Goal: Check status: Check status

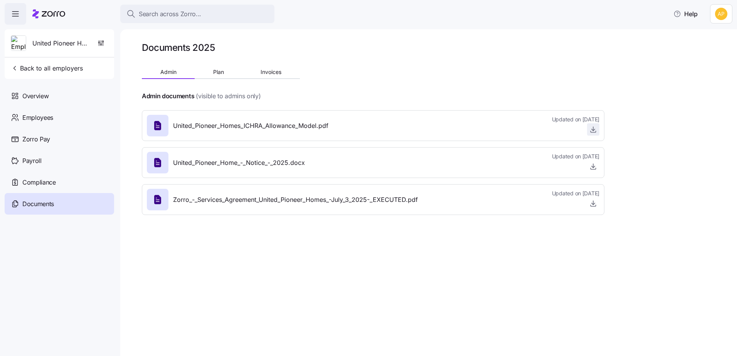
click at [595, 132] on icon "button" at bounding box center [592, 131] width 5 height 1
drag, startPoint x: 519, startPoint y: 120, endPoint x: 616, endPoint y: 122, distance: 97.1
click at [616, 122] on div "Documents 2025 Admin Plan Invoices Admin documents (visible to admins only) Uni…" at bounding box center [428, 192] width 617 height 327
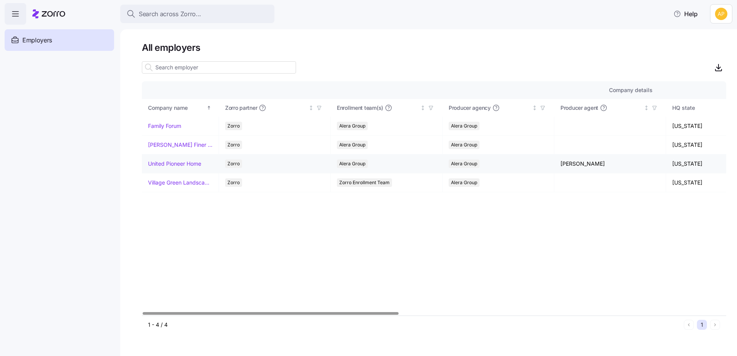
click at [185, 164] on link "United Pioneer Home" at bounding box center [174, 164] width 53 height 8
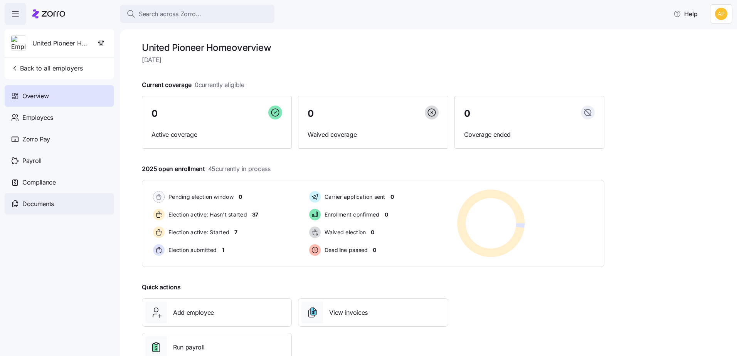
click at [42, 205] on span "Documents" at bounding box center [38, 204] width 32 height 10
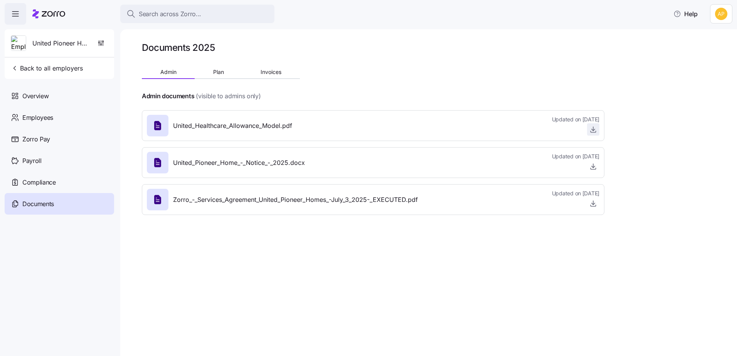
click at [591, 133] on icon "button" at bounding box center [593, 130] width 8 height 8
click at [42, 67] on span "Back to all employers" at bounding box center [47, 68] width 72 height 9
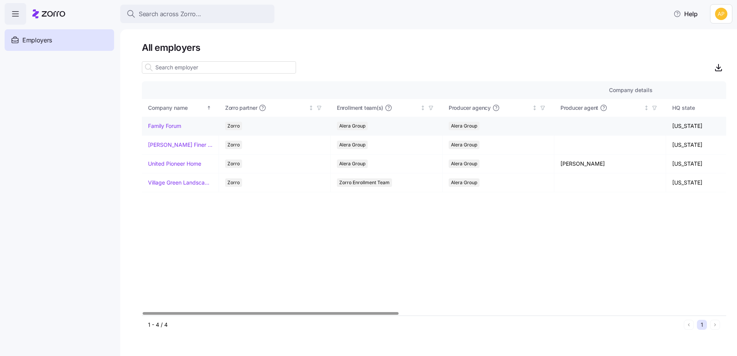
click at [178, 126] on link "Family Forum" at bounding box center [164, 126] width 33 height 8
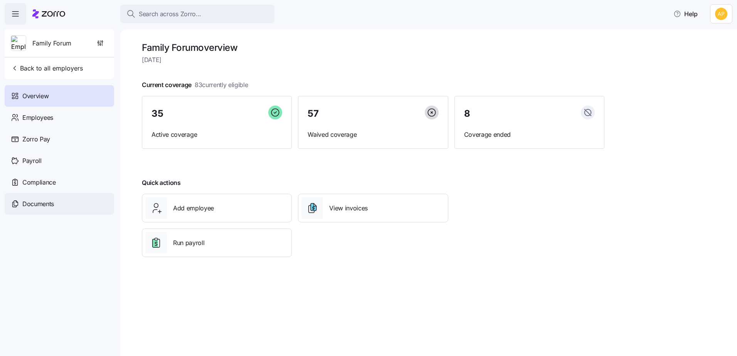
click at [39, 203] on span "Documents" at bounding box center [38, 204] width 32 height 10
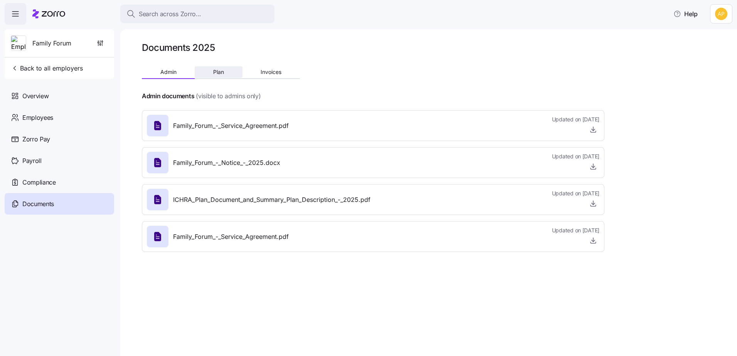
click at [217, 73] on span "Plan" at bounding box center [218, 71] width 11 height 5
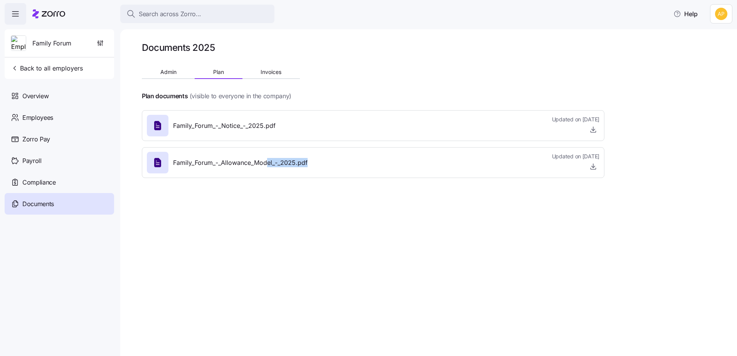
drag, startPoint x: 348, startPoint y: 170, endPoint x: 269, endPoint y: 165, distance: 78.8
click at [269, 165] on div "Family_Forum_-_Allowance_Model_-_2025.pdf Updated on 12/04/2024" at bounding box center [373, 162] width 453 height 21
drag, startPoint x: 269, startPoint y: 165, endPoint x: 237, endPoint y: 167, distance: 31.7
click at [237, 167] on span "Family_Forum_-_Allowance_Model_-_2025.pdf" at bounding box center [240, 163] width 135 height 10
click at [258, 71] on button "Invoices" at bounding box center [270, 72] width 57 height 12
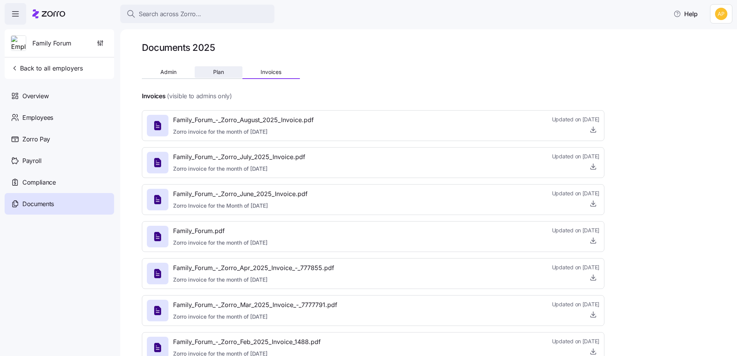
click at [220, 71] on span "Plan" at bounding box center [218, 71] width 11 height 5
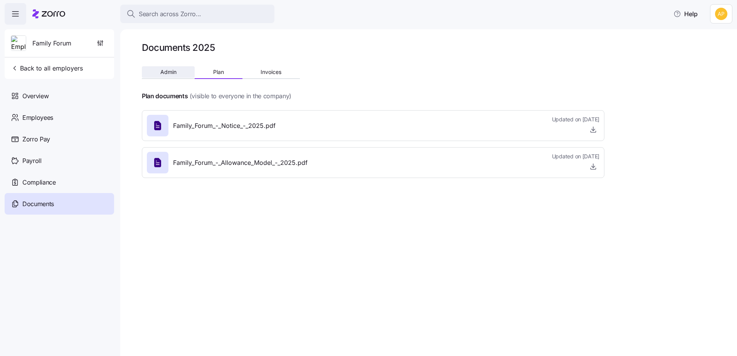
click at [175, 73] on span "Admin" at bounding box center [168, 71] width 16 height 5
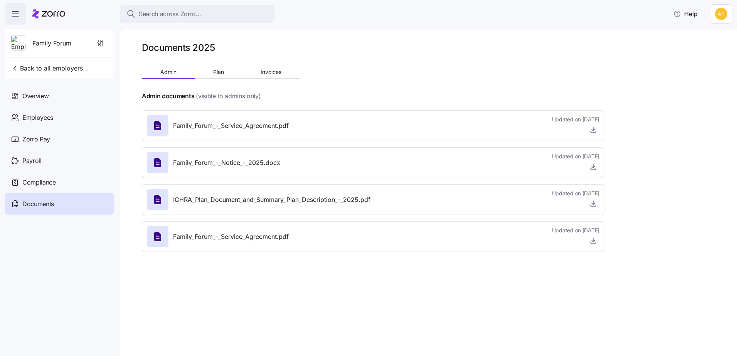
click at [636, 80] on div "Documents 2025 Admin Plan Invoices Admin documents (visible to admins only) Fam…" at bounding box center [428, 192] width 617 height 327
click at [39, 44] on span "Family Forum" at bounding box center [51, 44] width 39 height 10
click at [38, 69] on span "Back to all employers" at bounding box center [47, 68] width 72 height 9
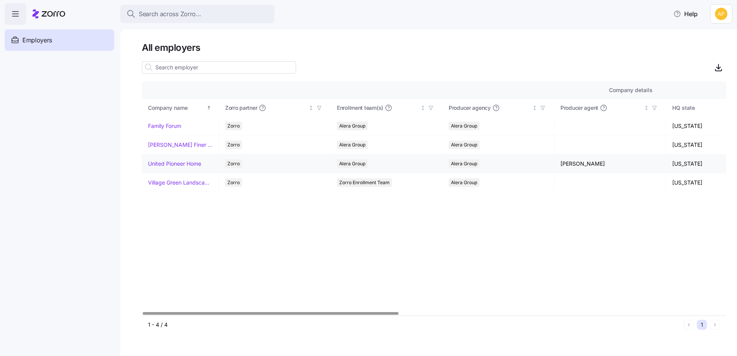
click at [177, 161] on link "United Pioneer Home" at bounding box center [174, 164] width 53 height 8
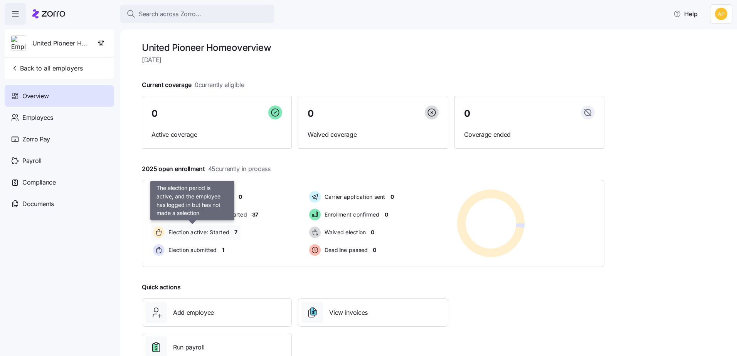
click at [186, 232] on span "Election active: Started" at bounding box center [197, 233] width 63 height 8
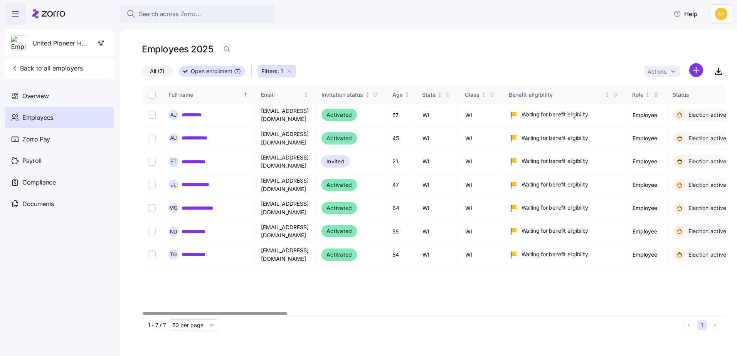
click at [143, 312] on div at bounding box center [215, 313] width 144 height 3
click at [194, 116] on link "**********" at bounding box center [198, 115] width 32 height 8
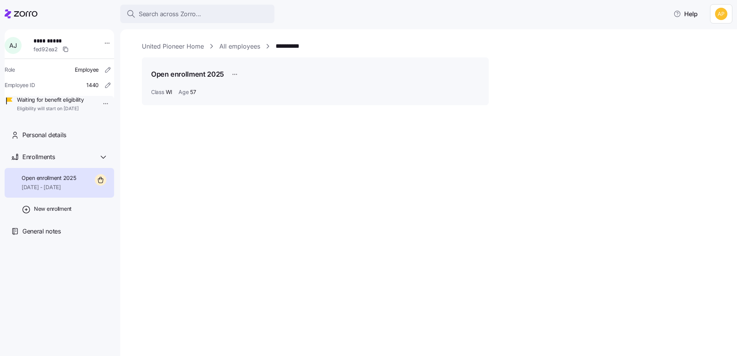
click at [185, 73] on h1 "Open enrollment 2025" at bounding box center [187, 74] width 73 height 10
click at [260, 75] on div "Open enrollment 2025" at bounding box center [315, 74] width 328 height 15
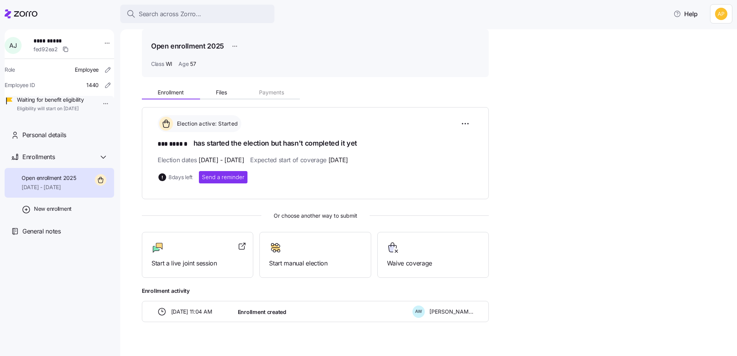
scroll to position [39, 0]
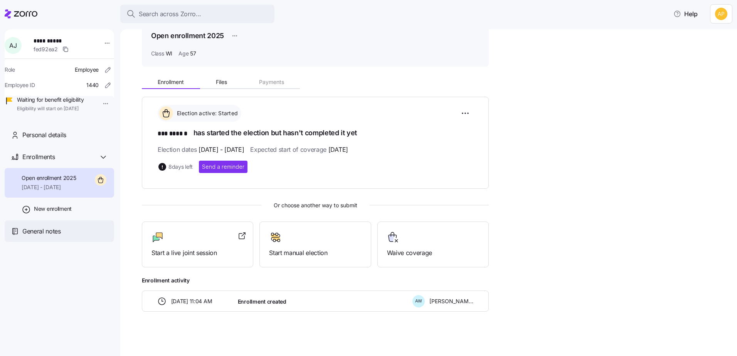
click at [53, 236] on span "General notes" at bounding box center [41, 232] width 39 height 10
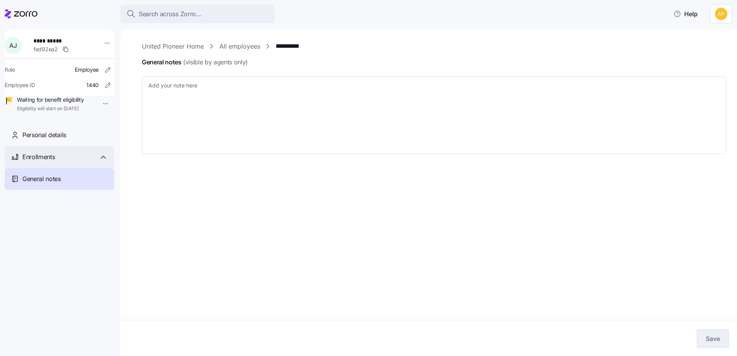
click at [50, 162] on span "Enrollments" at bounding box center [38, 157] width 32 height 10
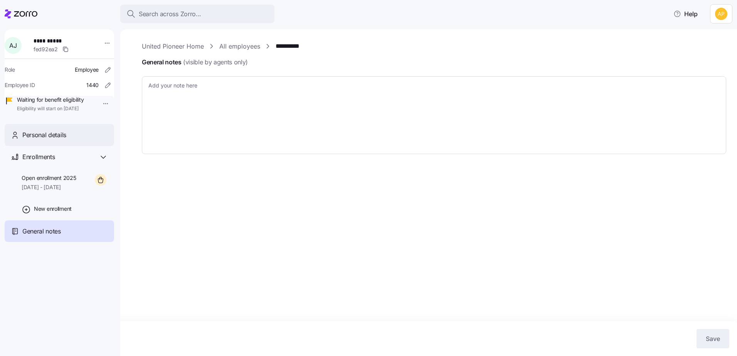
click at [51, 140] on span "Personal details" at bounding box center [44, 135] width 44 height 10
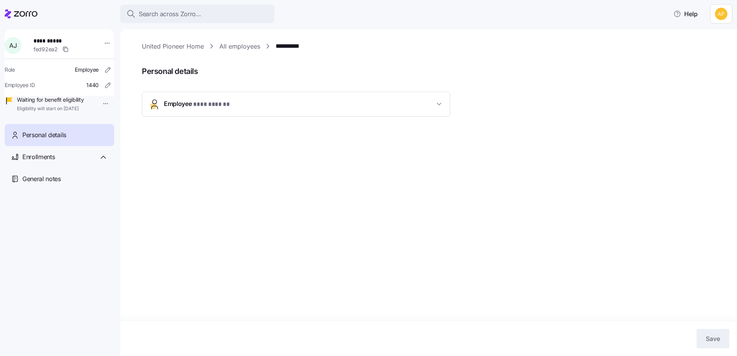
click at [239, 111] on button "Employee * *** ****** *" at bounding box center [296, 104] width 308 height 24
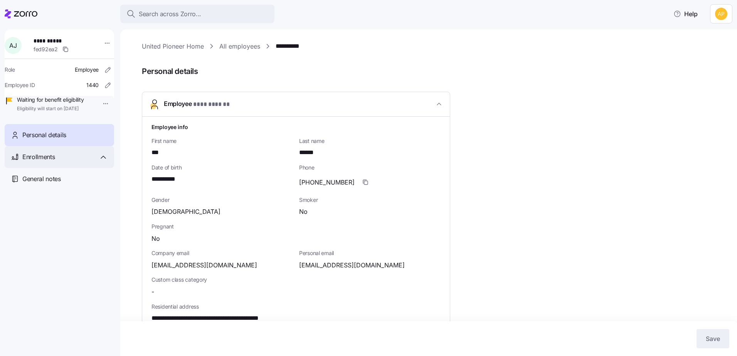
click at [37, 162] on span "Enrollments" at bounding box center [38, 157] width 32 height 10
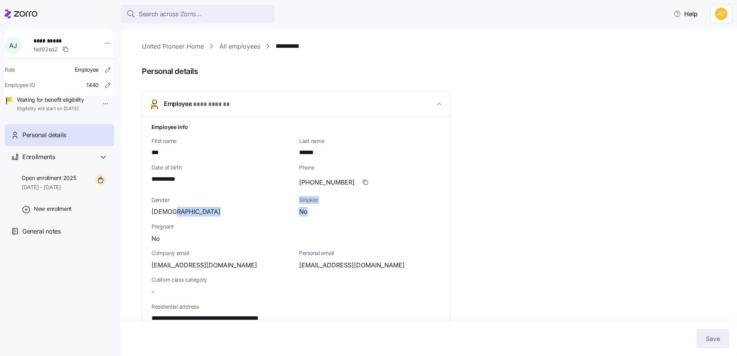
drag, startPoint x: 320, startPoint y: 212, endPoint x: 247, endPoint y: 212, distance: 72.5
click at [247, 212] on div "**********" at bounding box center [295, 313] width 295 height 387
click at [359, 217] on div "No" at bounding box center [369, 212] width 141 height 10
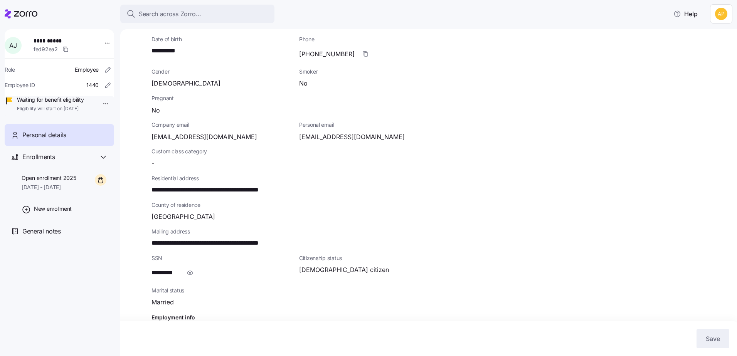
scroll to position [154, 0]
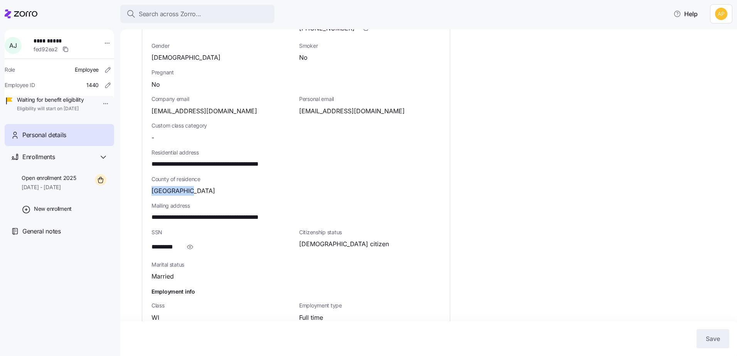
drag, startPoint x: 187, startPoint y: 194, endPoint x: 150, endPoint y: 194, distance: 36.6
click at [150, 194] on div "**********" at bounding box center [296, 159] width 308 height 393
drag, startPoint x: 150, startPoint y: 194, endPoint x: 191, endPoint y: 195, distance: 40.9
click at [191, 195] on div "Polk County" at bounding box center [295, 191] width 289 height 10
click at [195, 194] on div "Polk County" at bounding box center [295, 191] width 289 height 10
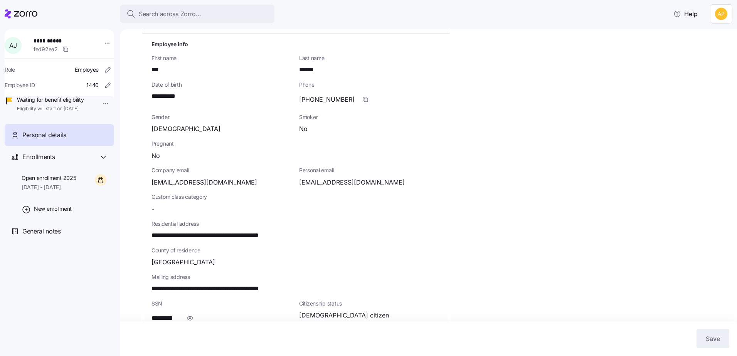
scroll to position [0, 0]
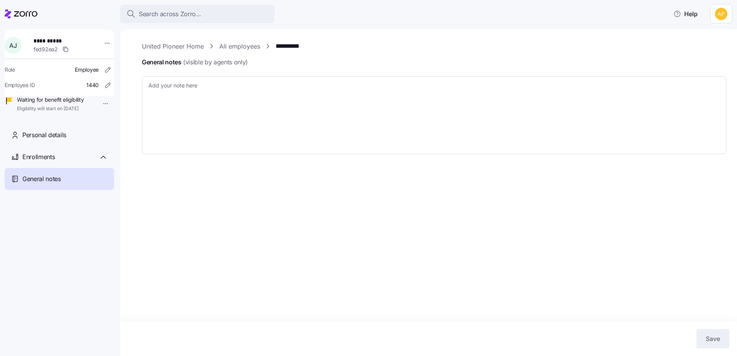
type textarea "x"
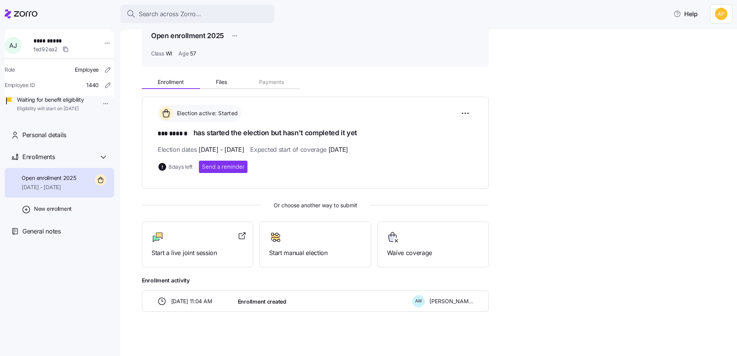
scroll to position [40, 0]
click at [218, 81] on span "Files" at bounding box center [221, 80] width 11 height 5
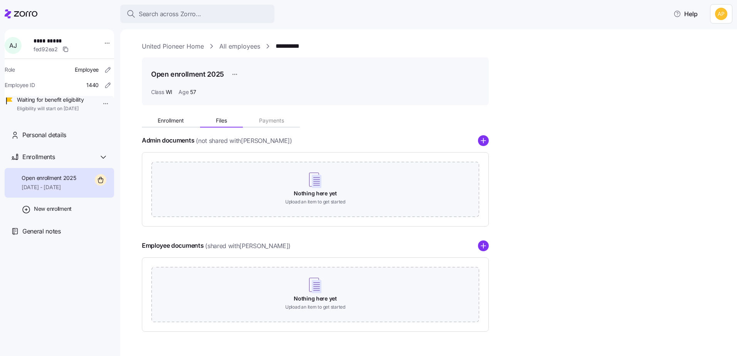
click at [235, 45] on link "All employees" at bounding box center [239, 47] width 41 height 10
